Goal: Task Accomplishment & Management: Use online tool/utility

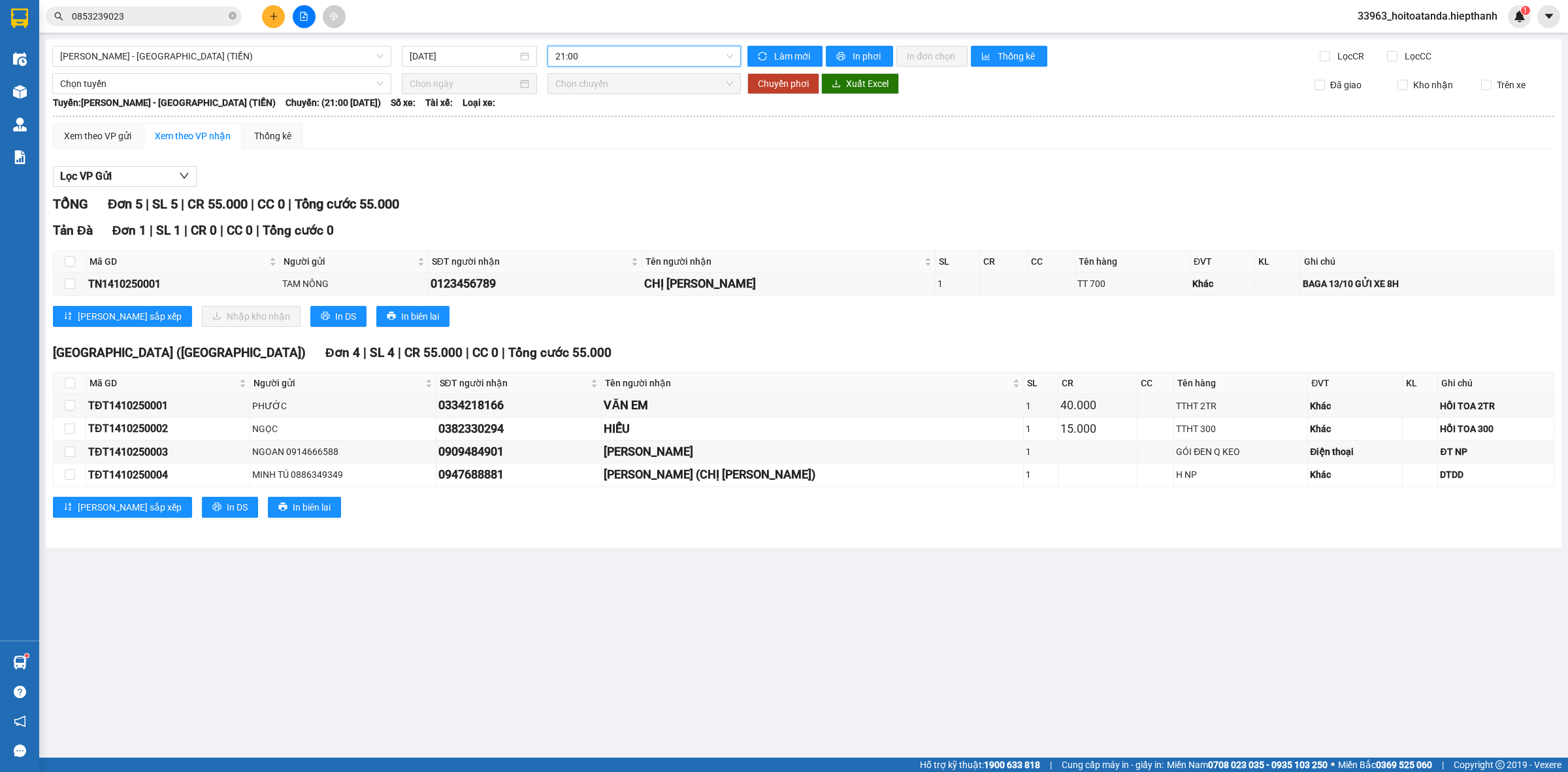
click at [577, 59] on span "21:00" at bounding box center [644, 55] width 178 height 20
click at [266, 53] on span "[PERSON_NAME] - [GEOGRAPHIC_DATA] (TIỀN)" at bounding box center [222, 55] width 323 height 20
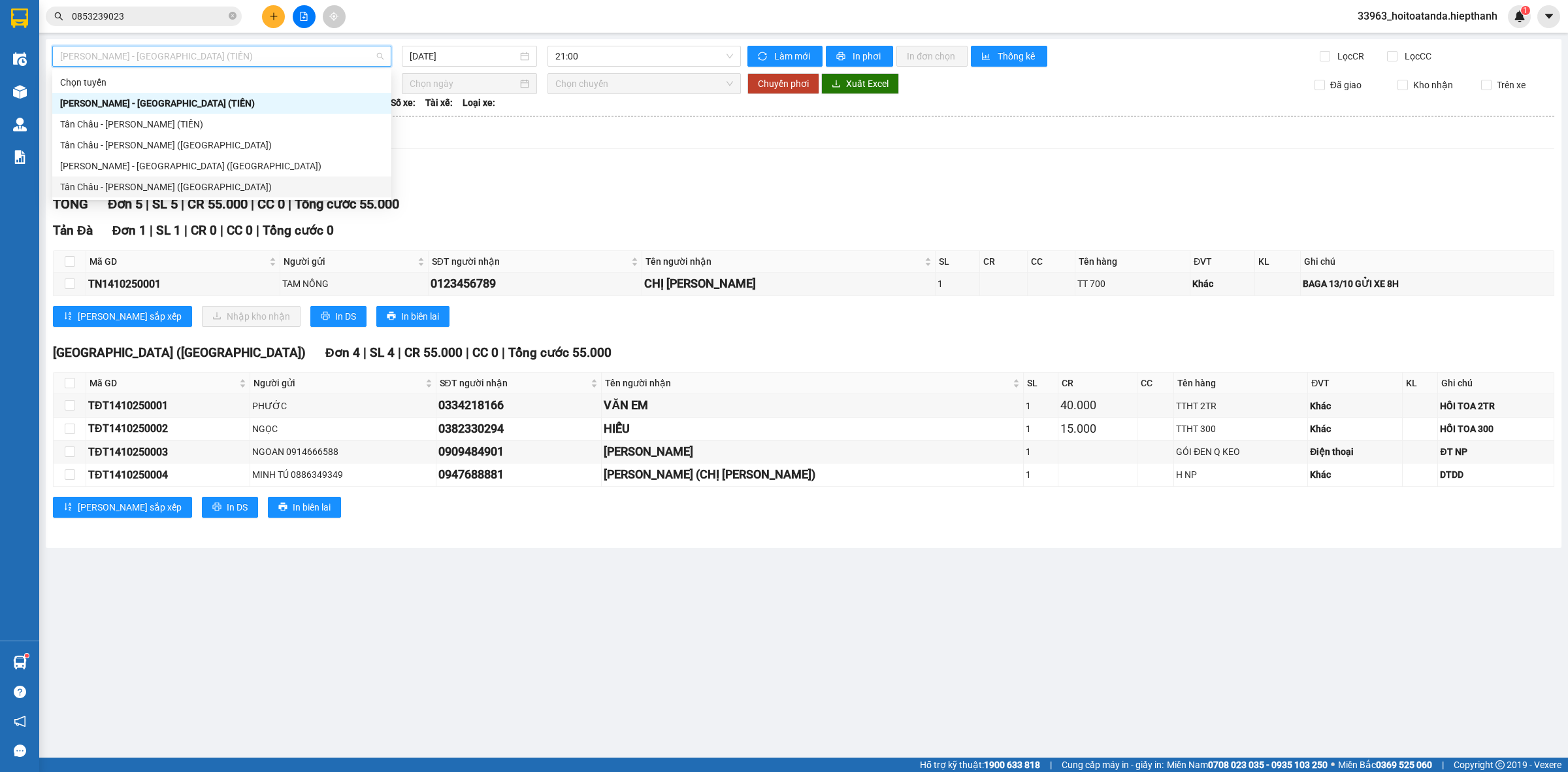
click at [232, 187] on div "Tân Châu - [PERSON_NAME] ([GEOGRAPHIC_DATA])" at bounding box center [222, 186] width 323 height 14
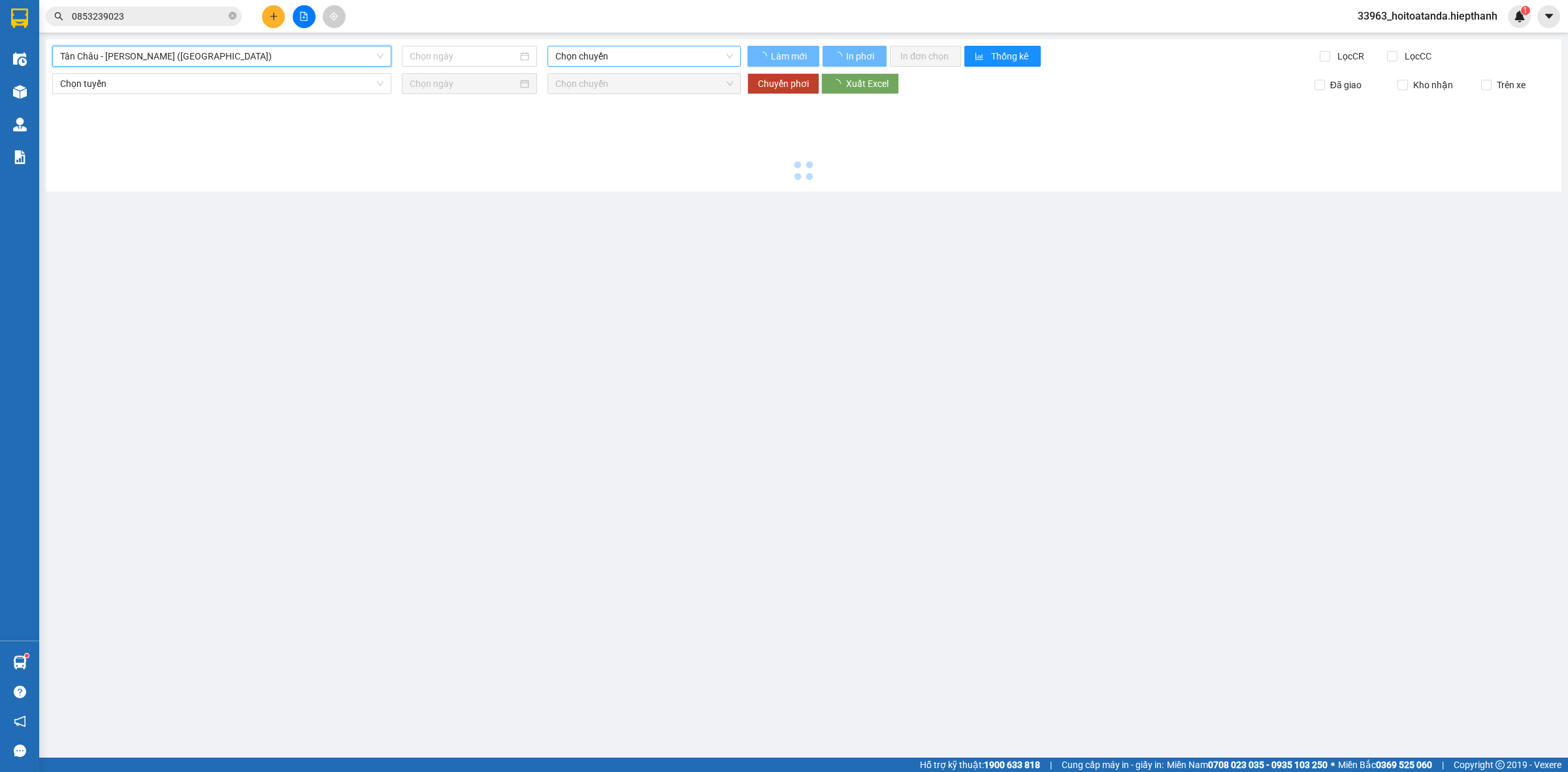
click at [627, 54] on span "Chọn chuyến" at bounding box center [644, 55] width 178 height 20
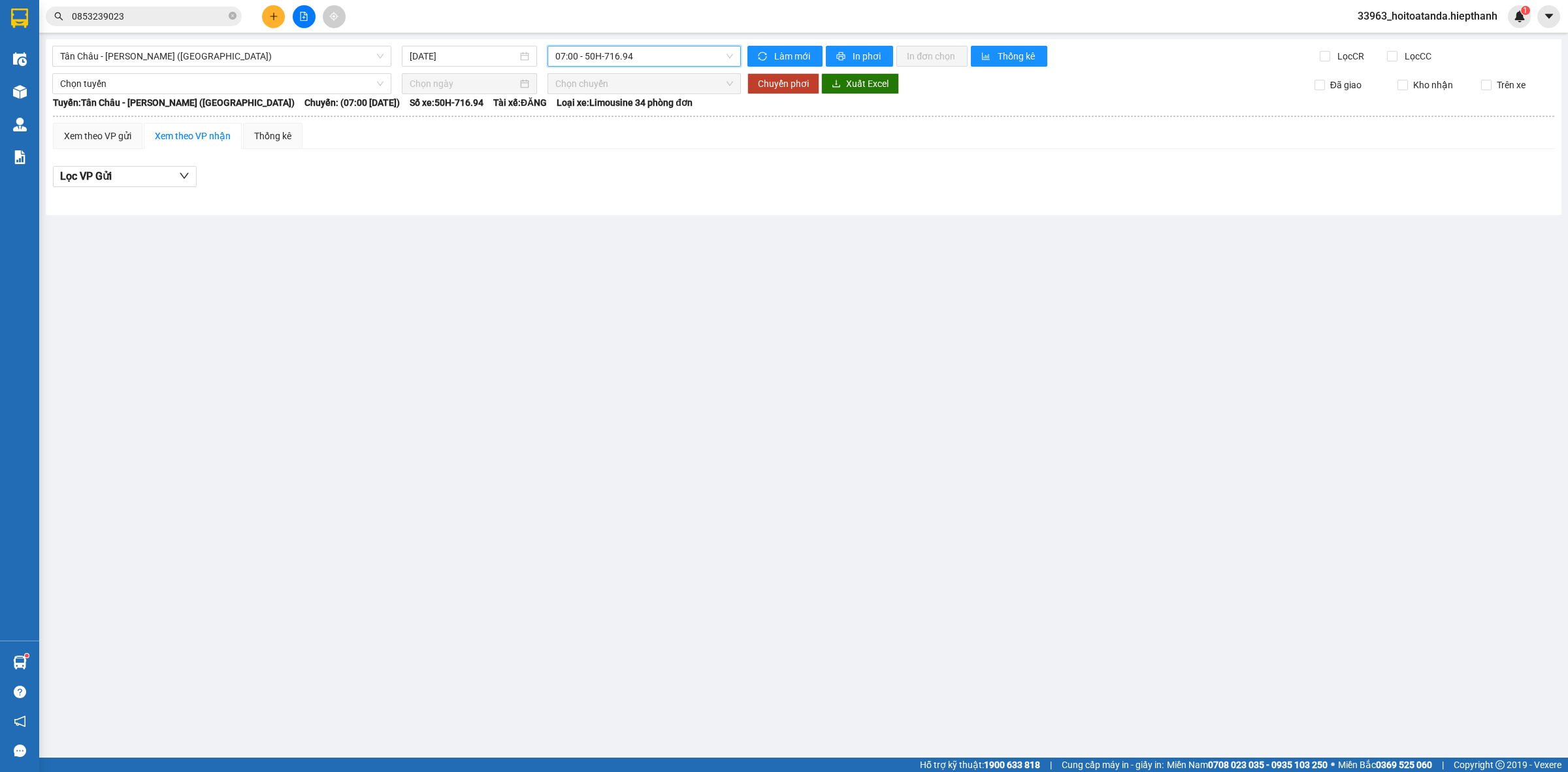
click at [627, 54] on span "07:00 - 50H-716.94" at bounding box center [644, 55] width 178 height 20
click at [648, 73] on div "Chọn chuyến" at bounding box center [644, 84] width 194 height 21
click at [645, 59] on span "07:00 - 50H-716.94" at bounding box center [644, 55] width 178 height 20
click at [487, 38] on main "[GEOGRAPHIC_DATA] - [GEOGRAPHIC_DATA] (Giường) [DATE] 07:00 - 50H-716.94 Làm mớ…" at bounding box center [784, 378] width 1568 height 757
click at [484, 53] on input "[DATE]" at bounding box center [463, 55] width 108 height 14
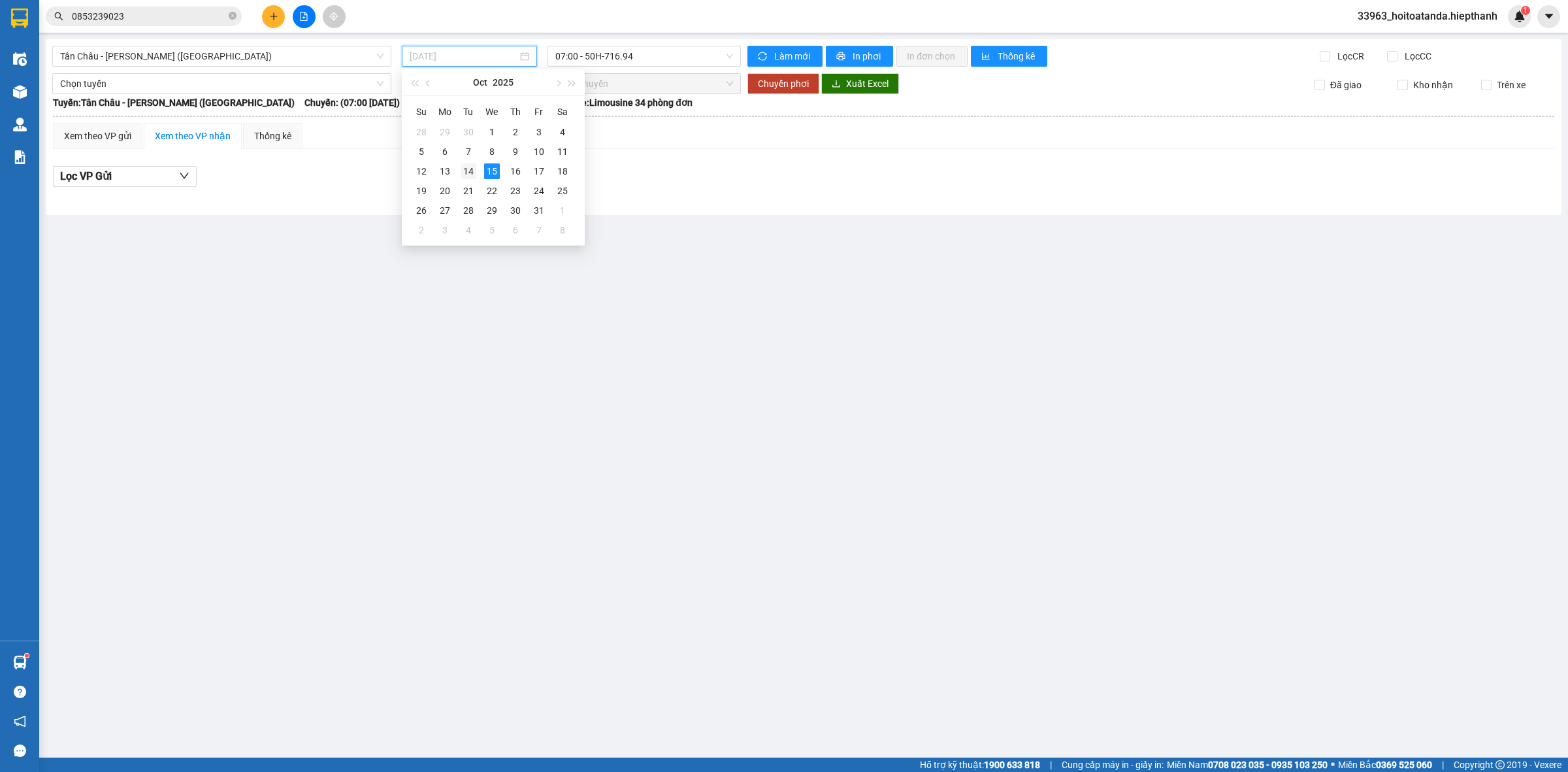
click at [472, 174] on div "14" at bounding box center [468, 171] width 16 height 16
type input "[DATE]"
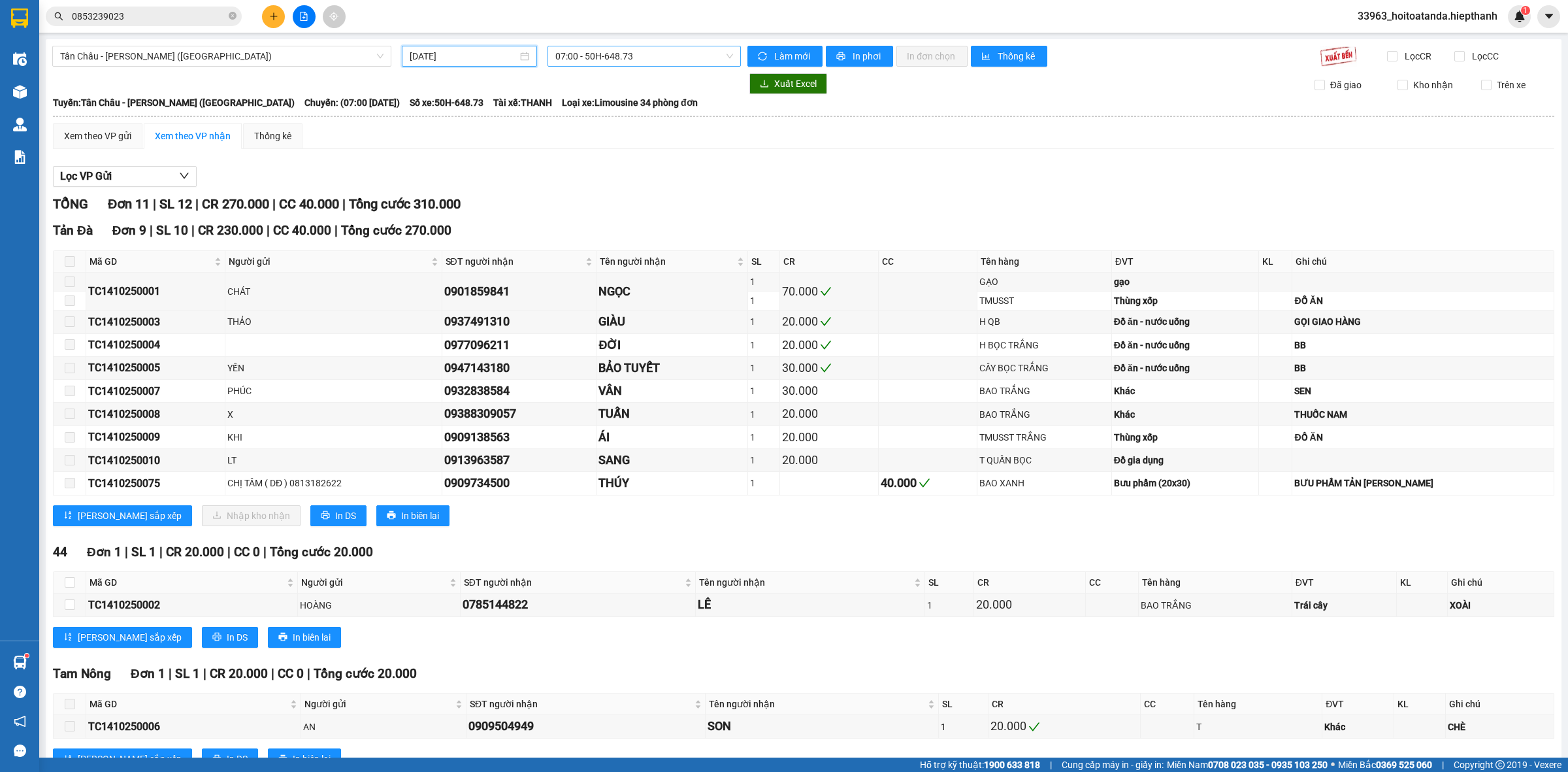
click at [601, 51] on span "07:00 - 50H-648.73" at bounding box center [644, 55] width 178 height 20
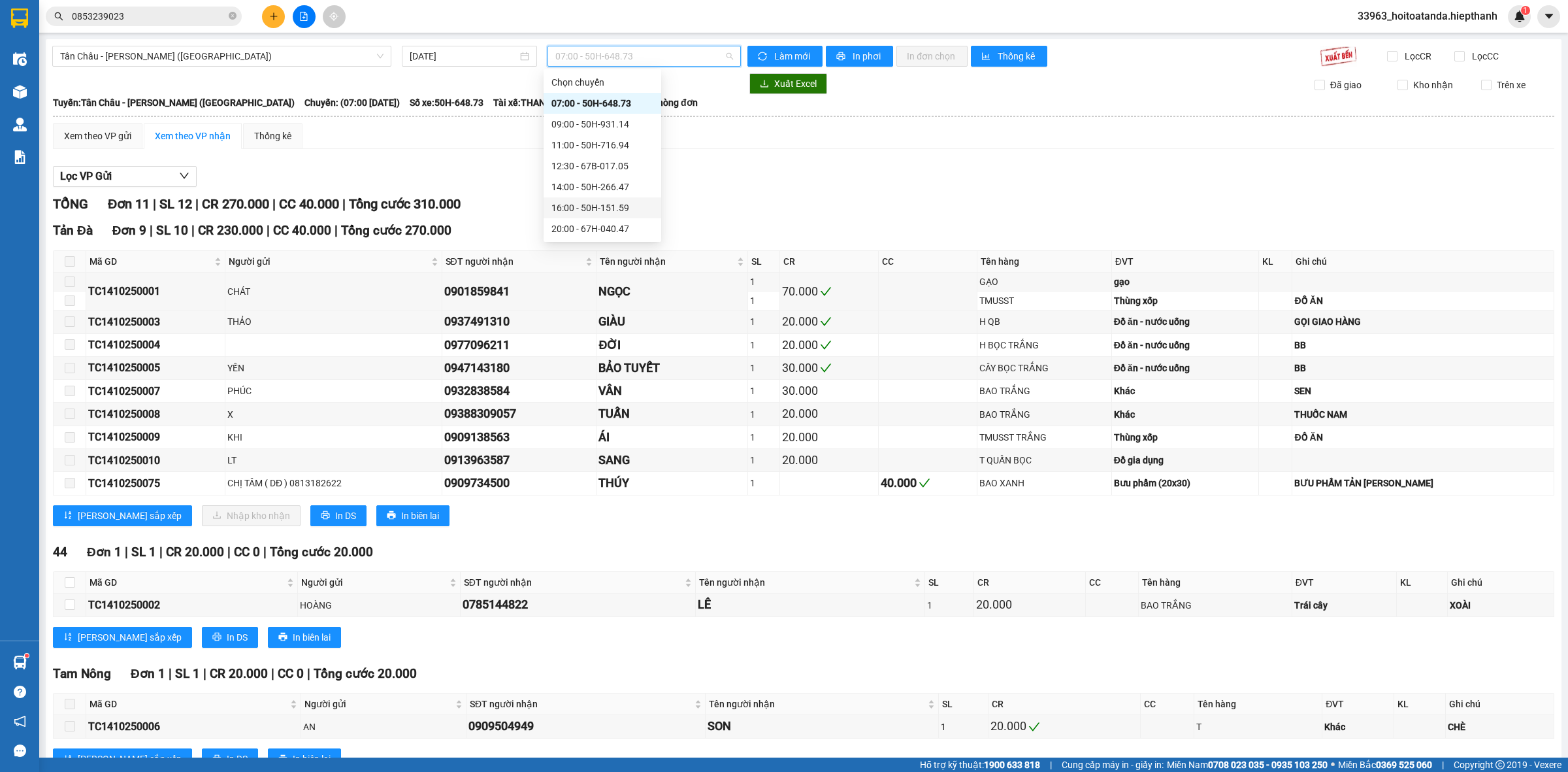
click at [603, 213] on div "16:00 - 50H-151.59" at bounding box center [602, 207] width 102 height 14
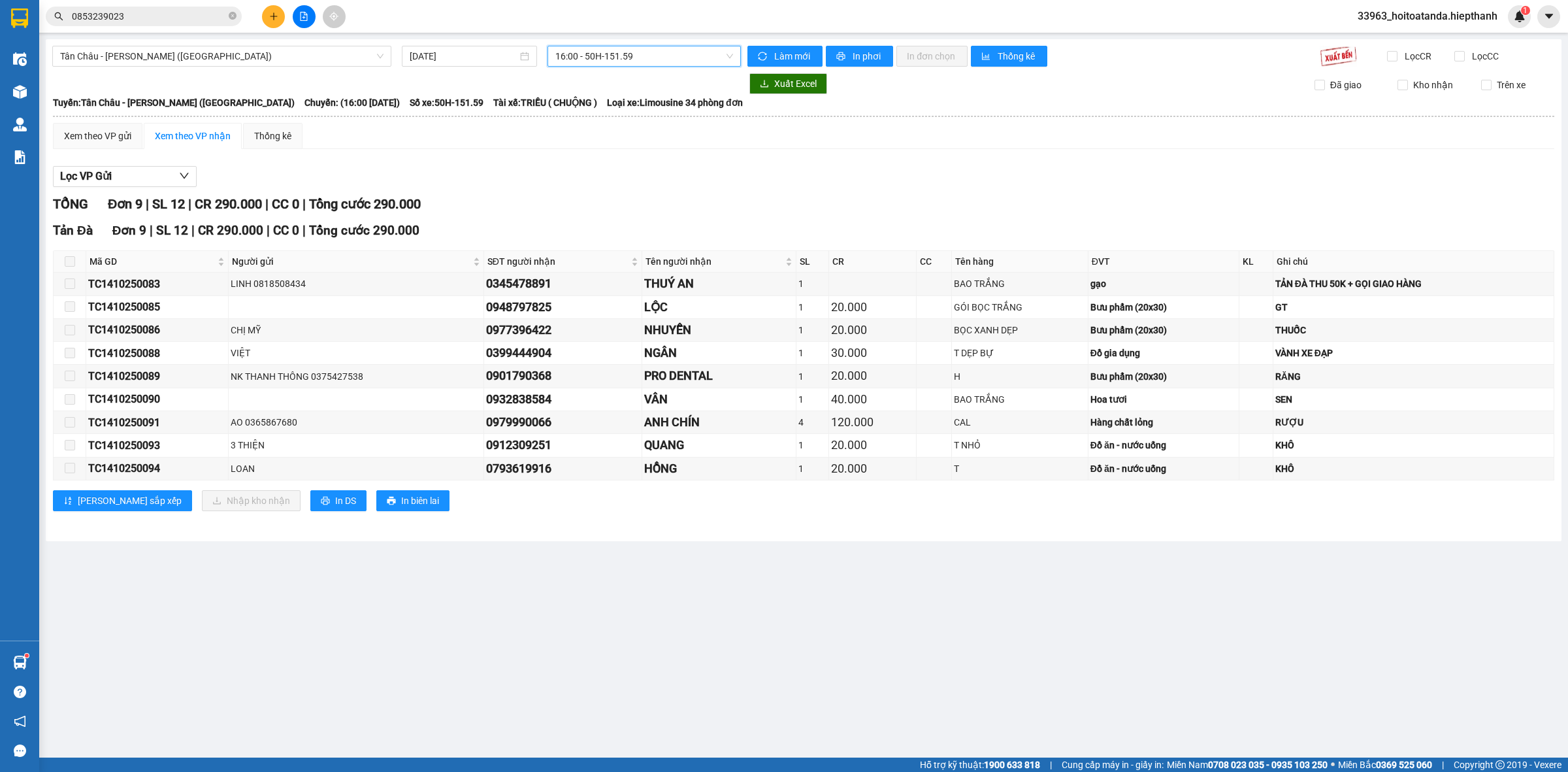
click at [621, 63] on span "16:00 - 50H-151.59" at bounding box center [644, 55] width 178 height 20
click at [599, 148] on div "20:00 - 67H-040.47" at bounding box center [606, 147] width 102 height 14
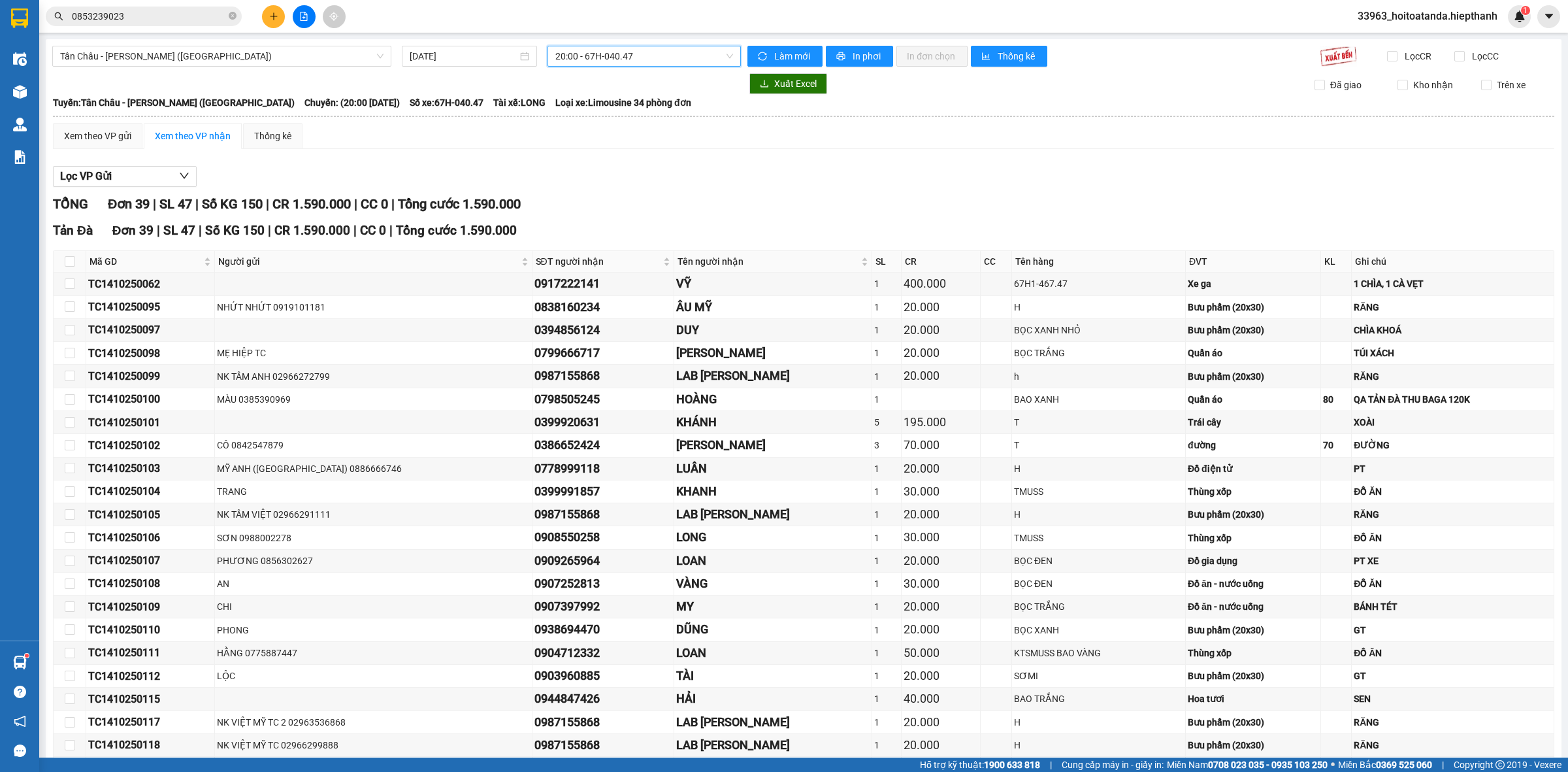
click at [671, 55] on span "20:00 - 67H-040.47" at bounding box center [644, 55] width 178 height 20
click at [601, 170] on div "22:00 - 67B-019.38" at bounding box center [602, 167] width 102 height 14
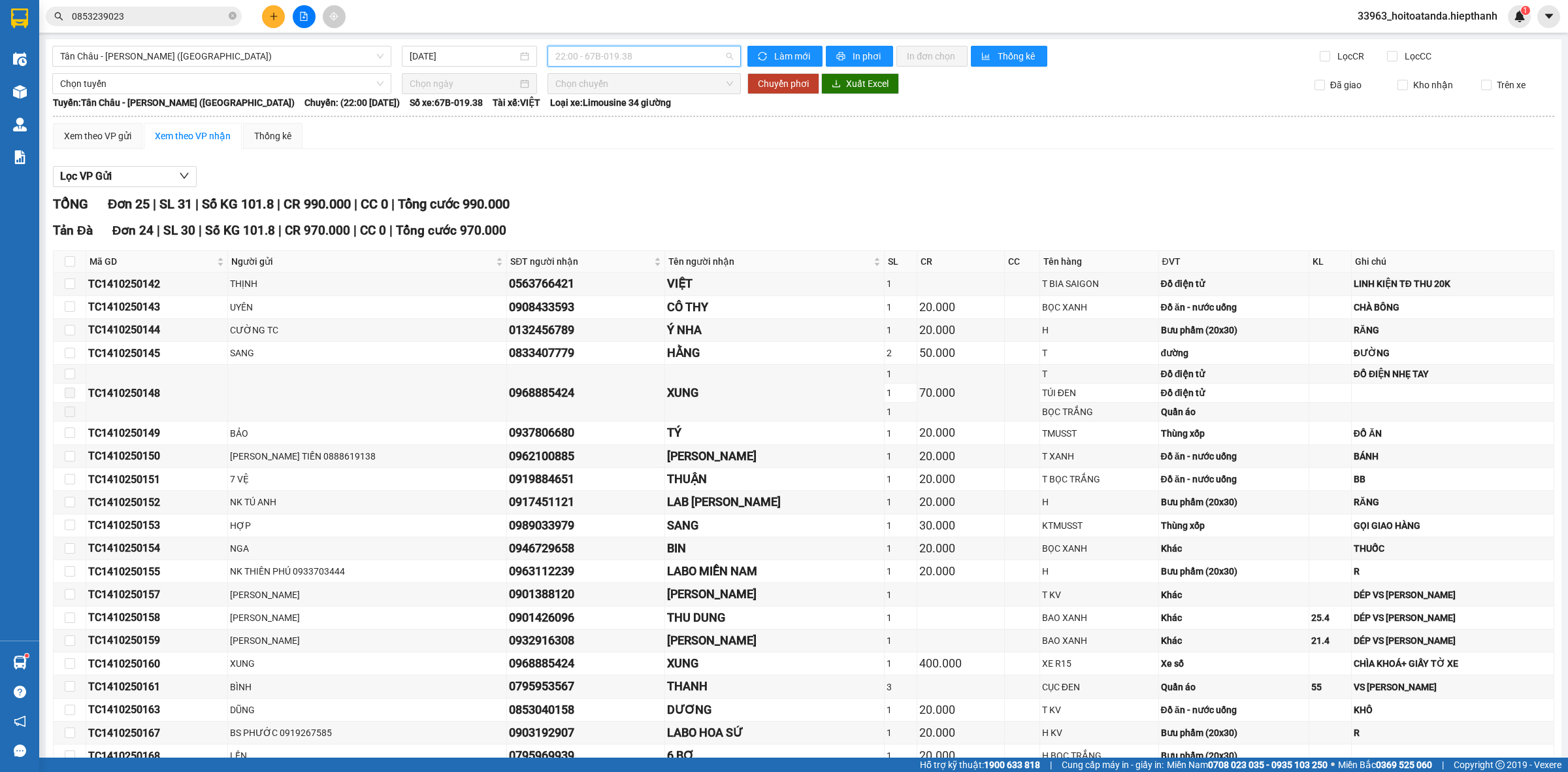
click at [625, 54] on span "22:00 - 67B-019.38" at bounding box center [644, 55] width 178 height 20
click at [572, 190] on div "23:00 - 50H-365.72" at bounding box center [602, 188] width 102 height 14
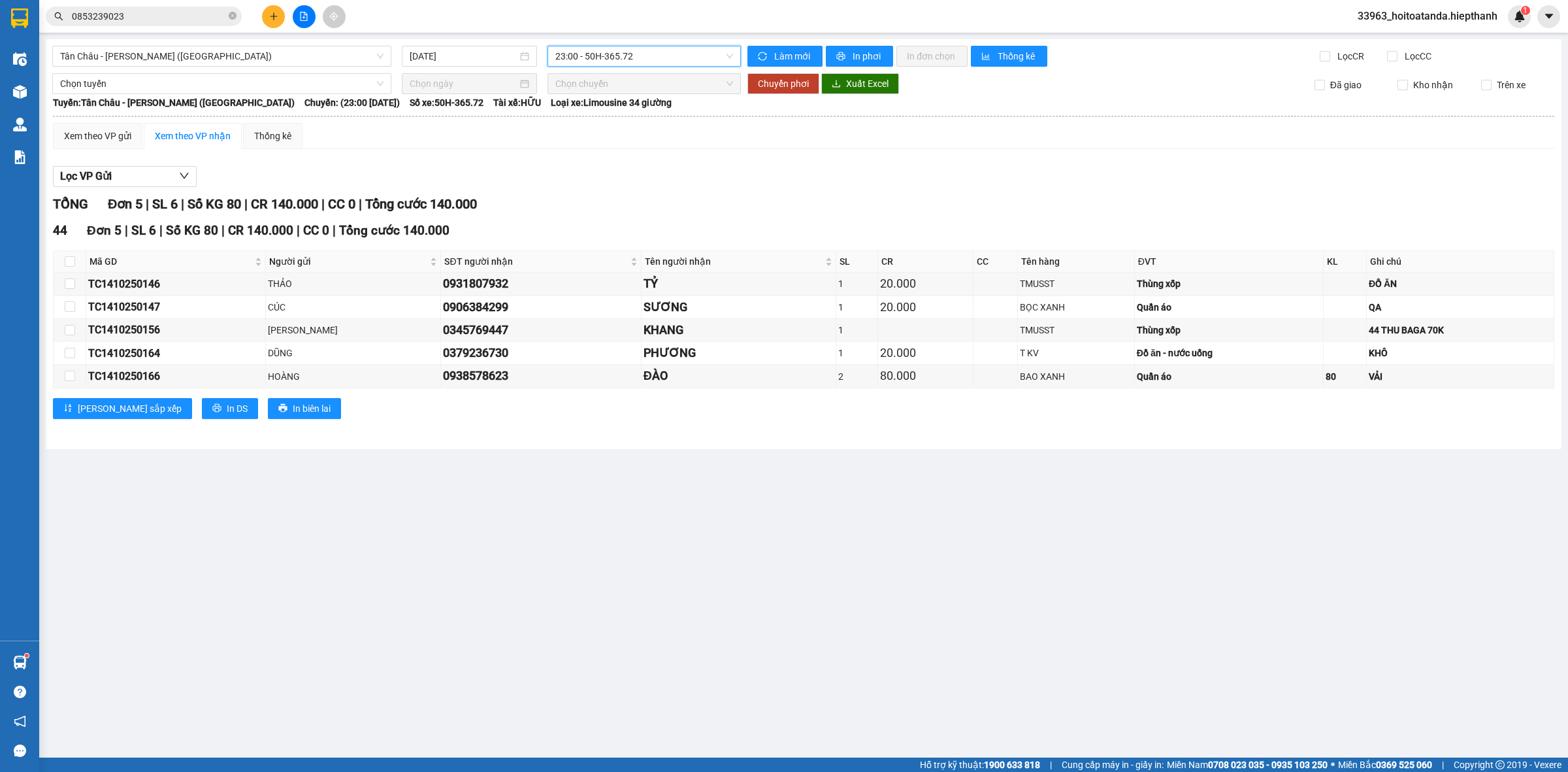
click at [665, 48] on span "23:00 - 50H-365.72" at bounding box center [644, 55] width 178 height 20
click at [621, 209] on div "23:58 (TC) - 50H-648.73" at bounding box center [606, 209] width 102 height 14
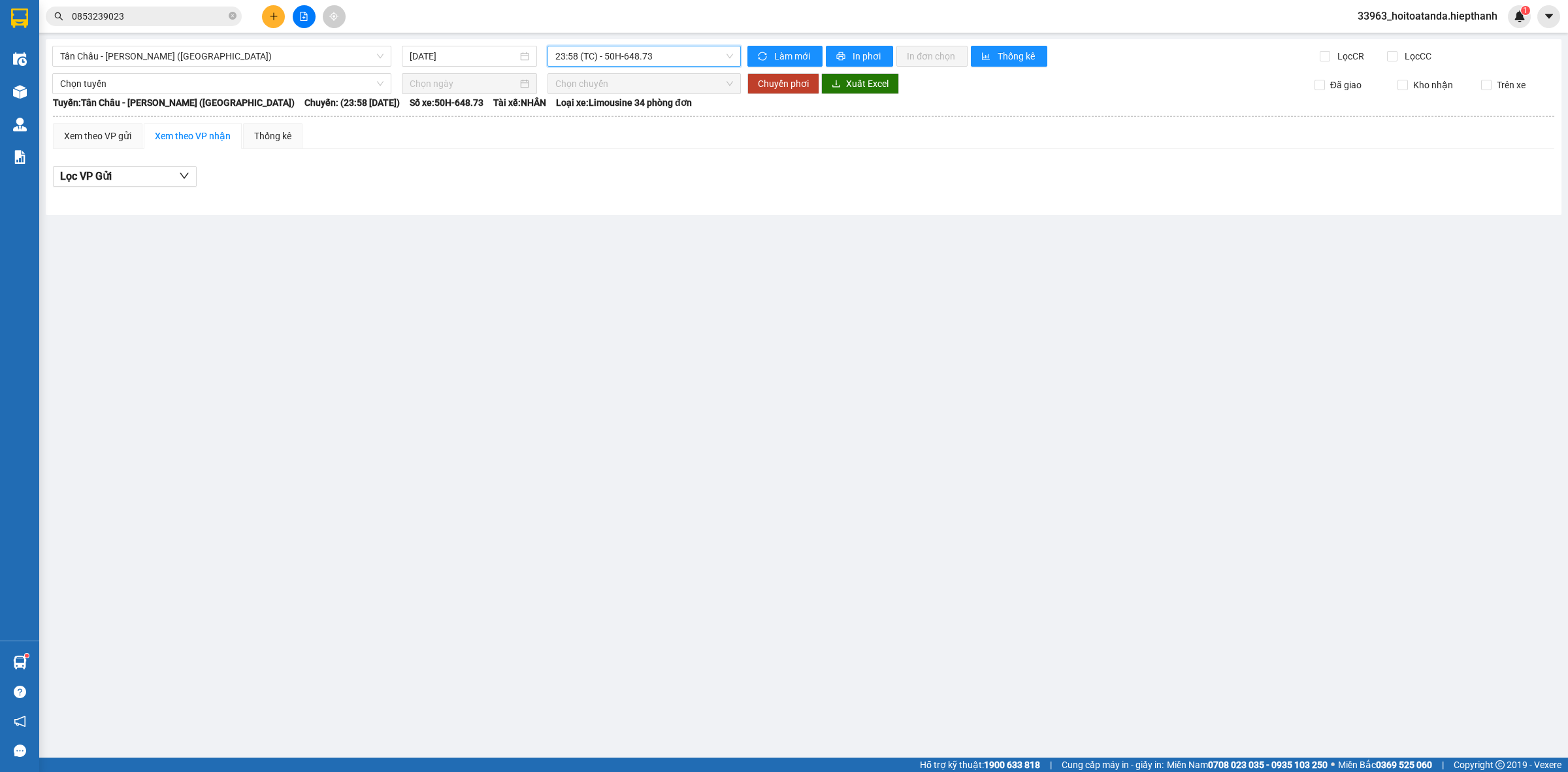
click at [656, 59] on span "23:58 (TC) - 50H-648.73" at bounding box center [644, 55] width 178 height 20
click at [616, 228] on div "23:59 - 50H-931.14" at bounding box center [606, 230] width 102 height 14
